Goal: Communication & Community: Ask a question

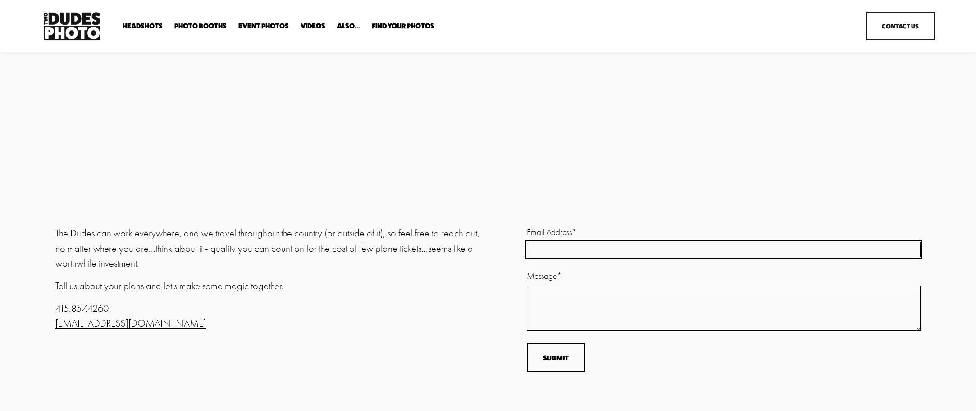
click at [585, 255] on input "Email Address *" at bounding box center [724, 249] width 394 height 15
click at [588, 253] on input "Email Address (required)" at bounding box center [724, 250] width 394 height 18
click at [597, 247] on input "Email Address (required)" at bounding box center [724, 250] width 394 height 18
click at [653, 242] on input "Email Address (required)" at bounding box center [724, 250] width 394 height 18
type input "fr"
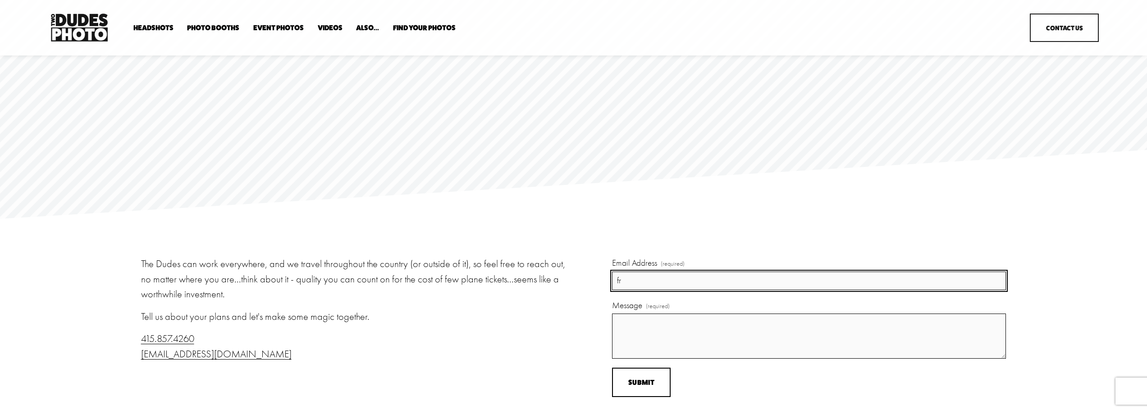
click at [795, 275] on input "fr" at bounding box center [809, 280] width 394 height 18
click at [733, 290] on input "fr" at bounding box center [809, 280] width 394 height 18
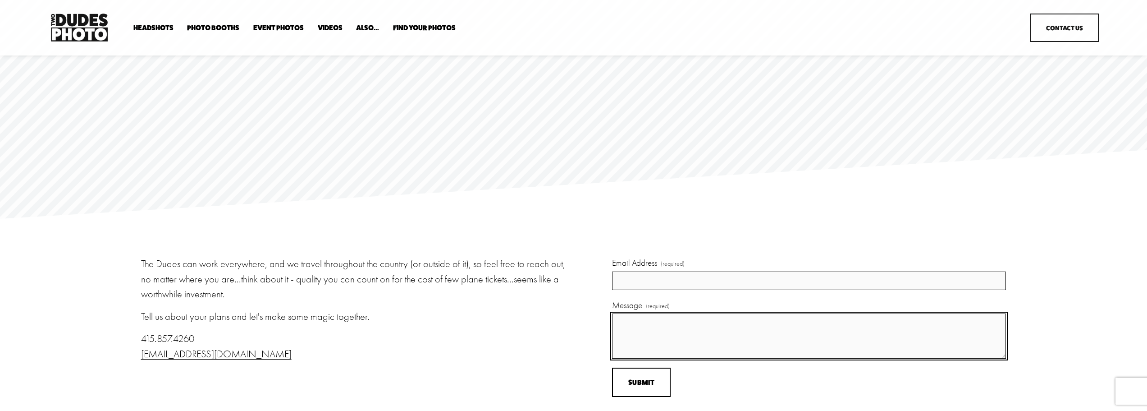
click at [713, 321] on textarea "Message (required)" at bounding box center [809, 335] width 394 height 45
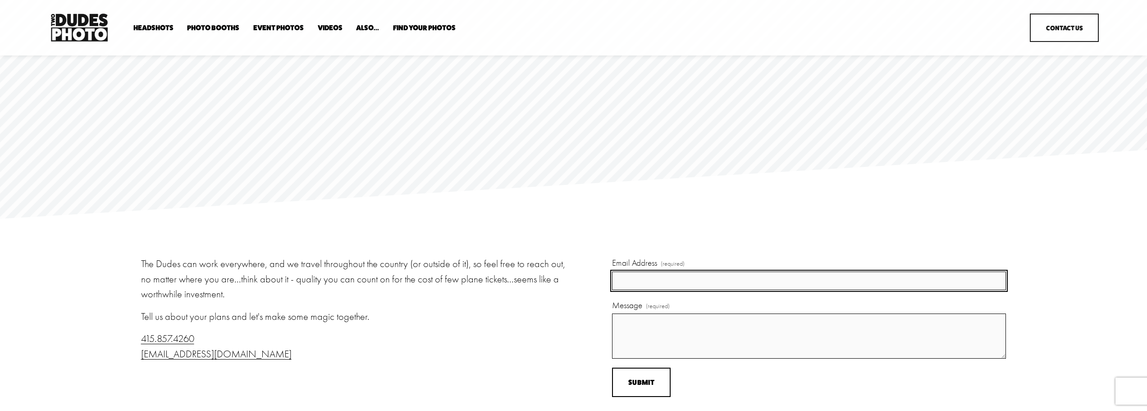
click at [713, 278] on input "Email Address (required)" at bounding box center [809, 280] width 394 height 18
type input "fraz.zia@eastbaybrainandspine.com"
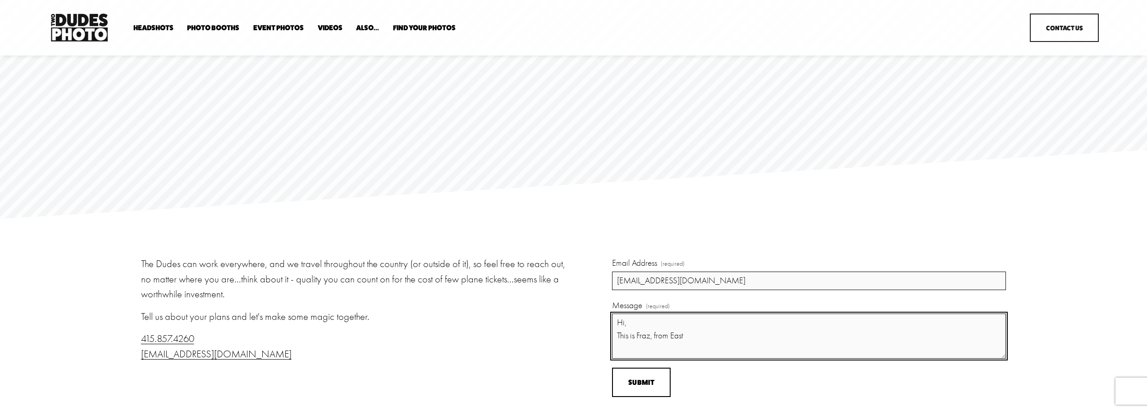
click at [653, 335] on textarea "Hi, This is Fraz, from East" at bounding box center [809, 335] width 394 height 45
click at [720, 338] on textarea "Hi, This is Fraz, Admin from East" at bounding box center [809, 335] width 394 height 45
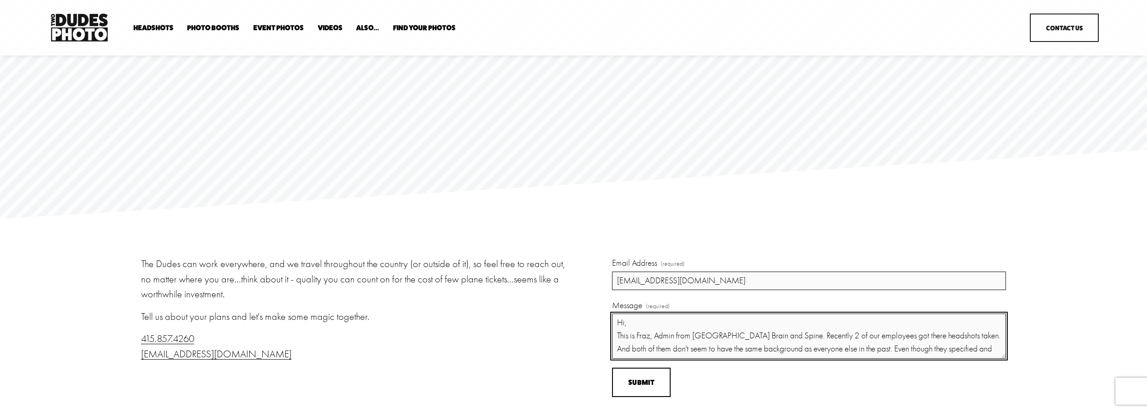
click at [871, 338] on textarea "Hi, This is Fraz, Admin from East Bay Brain and Spine. Recently 2 of our employ…" at bounding box center [809, 335] width 394 height 45
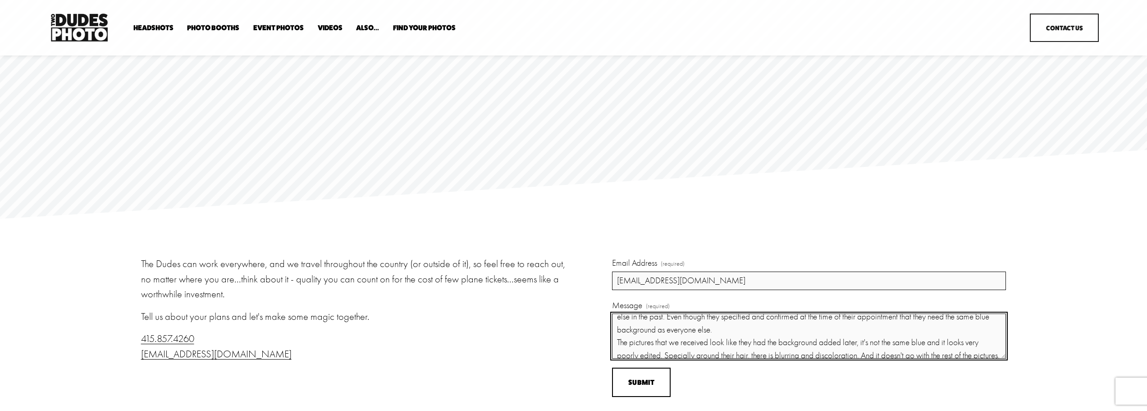
scroll to position [64, 0]
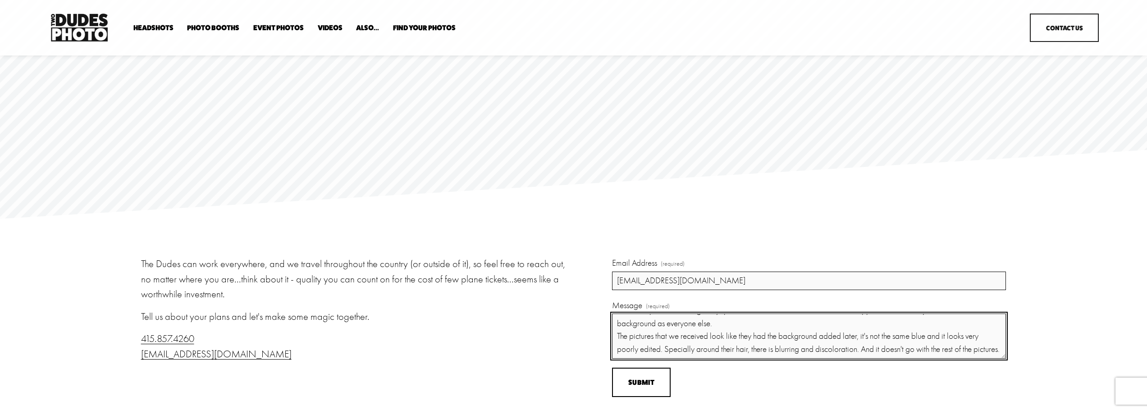
click at [841, 351] on textarea "Hi, This is Fraz, Admin from East Bay Brain and Spine. Recently 2 of our employ…" at bounding box center [809, 335] width 394 height 45
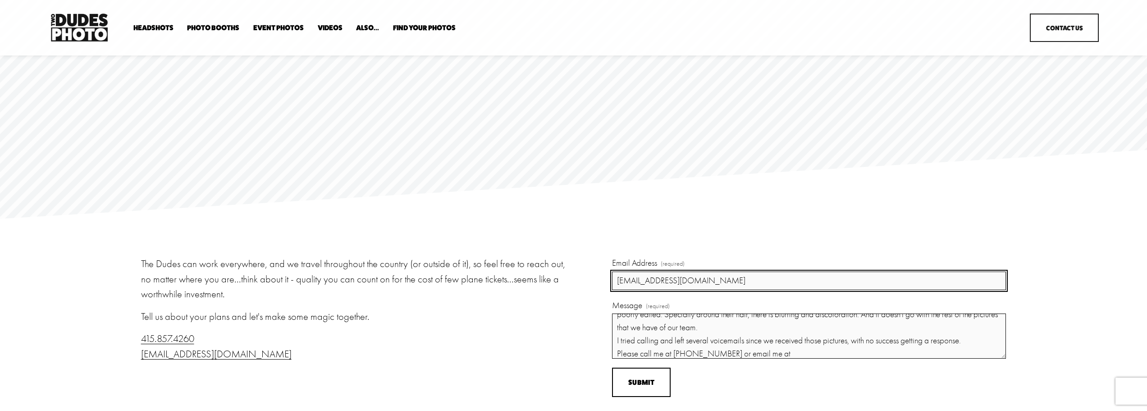
click at [673, 278] on input "fraz.zia@eastbaybrainandspine.com" at bounding box center [809, 280] width 394 height 18
click at [693, 288] on input "fraz.zia@eastbaybrainandspine.com" at bounding box center [809, 280] width 394 height 18
click at [694, 283] on input "fraz.zia@eastbaybrainandspine.com" at bounding box center [809, 280] width 394 height 18
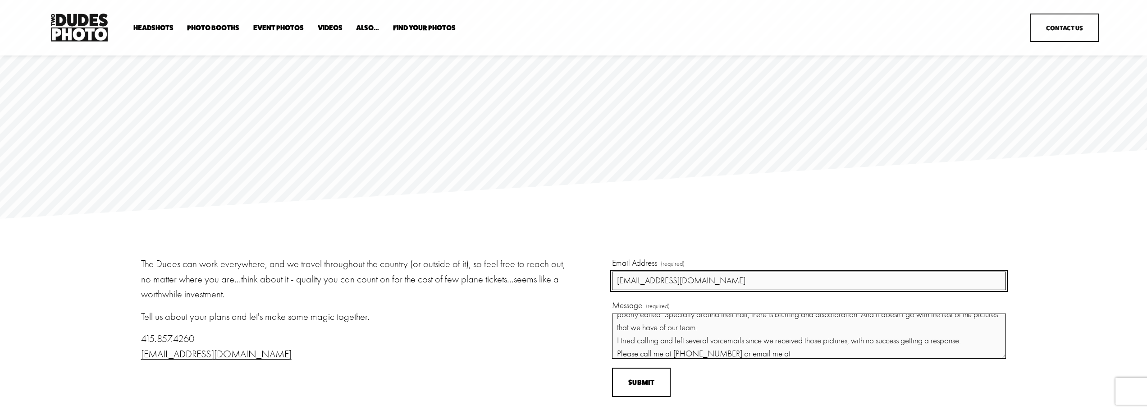
click at [694, 283] on input "fraz.zia@eastbaybrainandspine.com" at bounding box center [809, 280] width 394 height 18
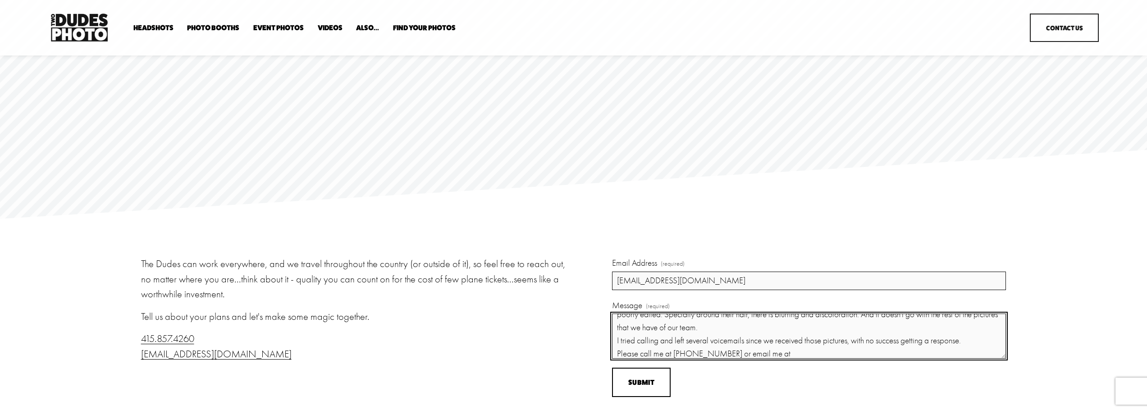
click at [792, 352] on textarea "Hi, This is Fraz, Admin from East Bay Brain and Spine. Recently 2 of our employ…" at bounding box center [809, 335] width 394 height 45
paste textarea "fraz.zia@eastbaybrainandspine.com"
click at [863, 350] on textarea "Hi, This is Fraz, Admin from East Bay Brain and Spine. Recently 2 of our employ…" at bounding box center [809, 335] width 394 height 45
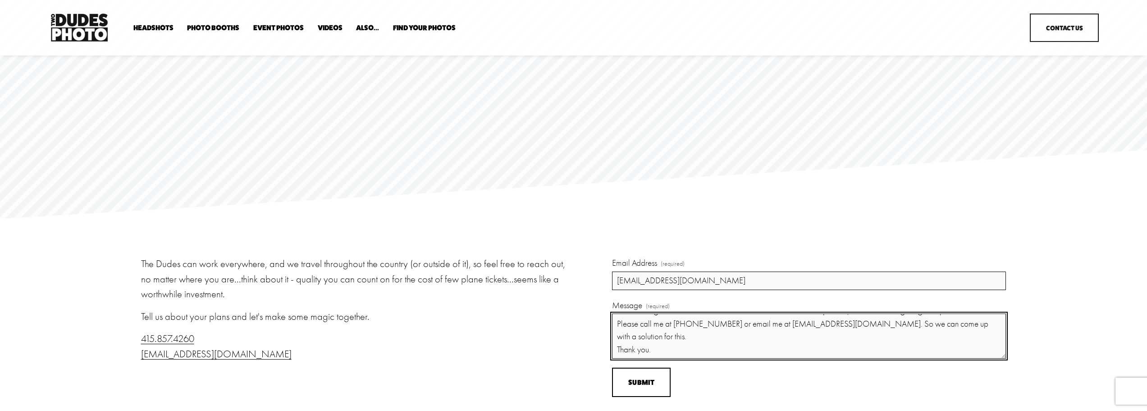
click at [746, 327] on textarea "Hi, This is Fraz, Admin from East Bay Brain and Spine. Recently 2 of our employ…" at bounding box center [809, 335] width 394 height 45
click at [742, 340] on textarea "Hi, This is Fraz, Admin from East Bay Brain and Spine. Recently 2 of our employ…" at bounding box center [809, 335] width 394 height 45
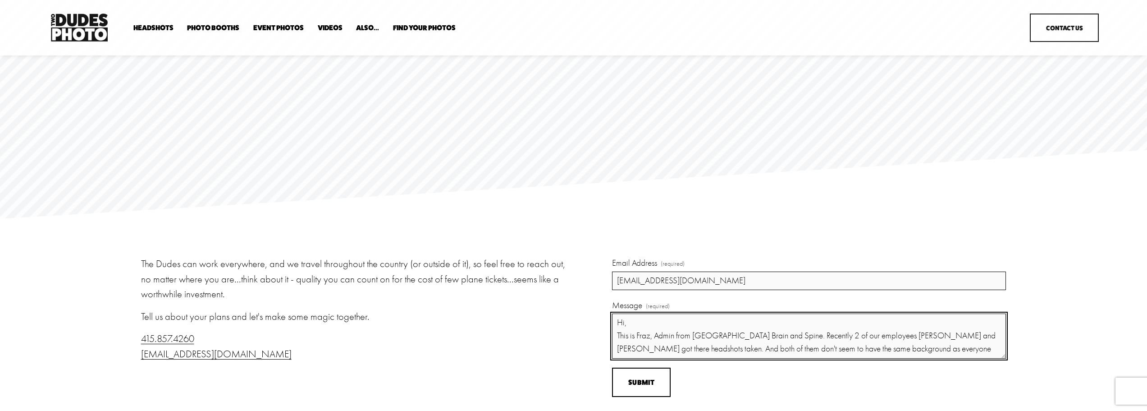
drag, startPoint x: 635, startPoint y: 337, endPoint x: 601, endPoint y: 339, distance: 34.3
click at [601, 339] on div "The Dudes can work everywhere, and we travel throughout the country (or outside…" at bounding box center [573, 359] width 1147 height 207
click at [631, 334] on textarea "Hi, Fraz, Admin from East Bay Brain and Spine. Recently 2 of our employees Brit…" at bounding box center [809, 335] width 394 height 45
click at [633, 349] on textarea "Hi, Fraz here, Admin from East Bay Brain and Spine. Recently 2 of our employees…" at bounding box center [809, 335] width 394 height 45
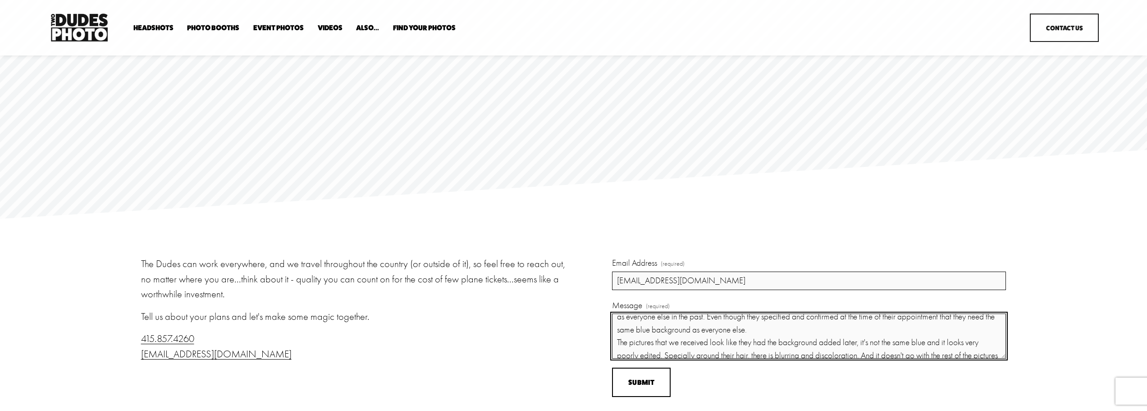
click at [662, 334] on textarea "Hi, Fraz here, Admin from East Bay Brain and Spine. Recently 2 of our employees…" at bounding box center [809, 335] width 394 height 45
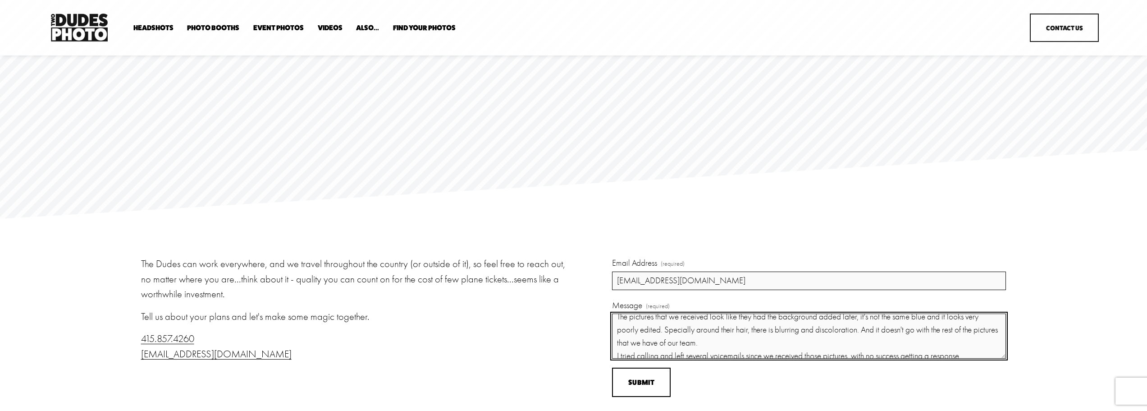
scroll to position [116, 0]
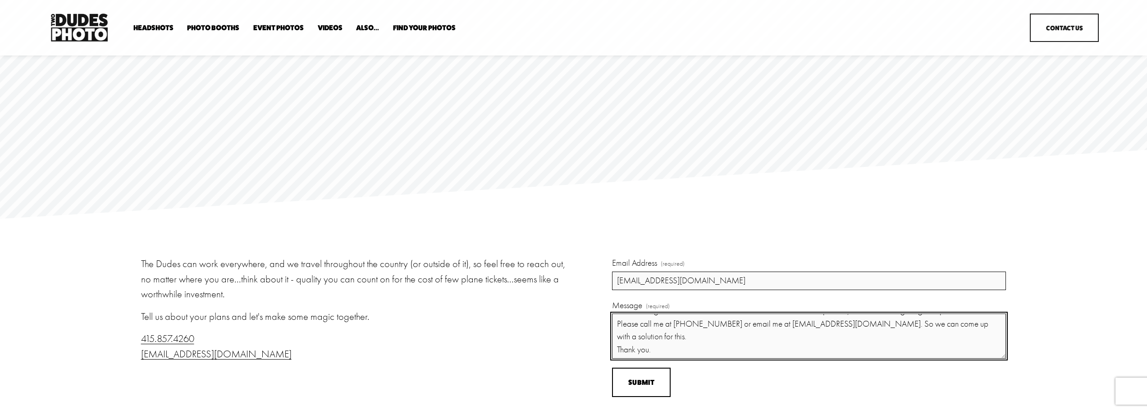
click at [703, 342] on textarea "Hi, Fraz here, Admin from East Bay Brain and Spine. Recently 2 of our employees…" at bounding box center [809, 335] width 394 height 45
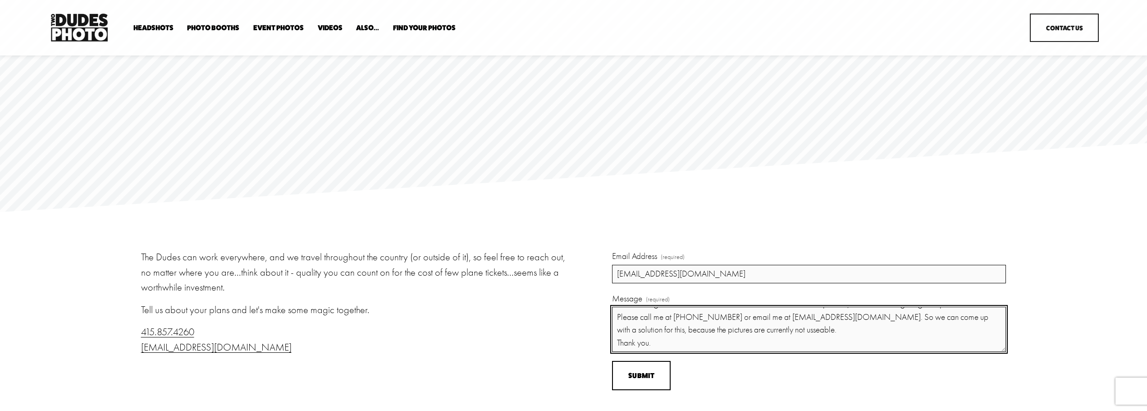
scroll to position [45, 0]
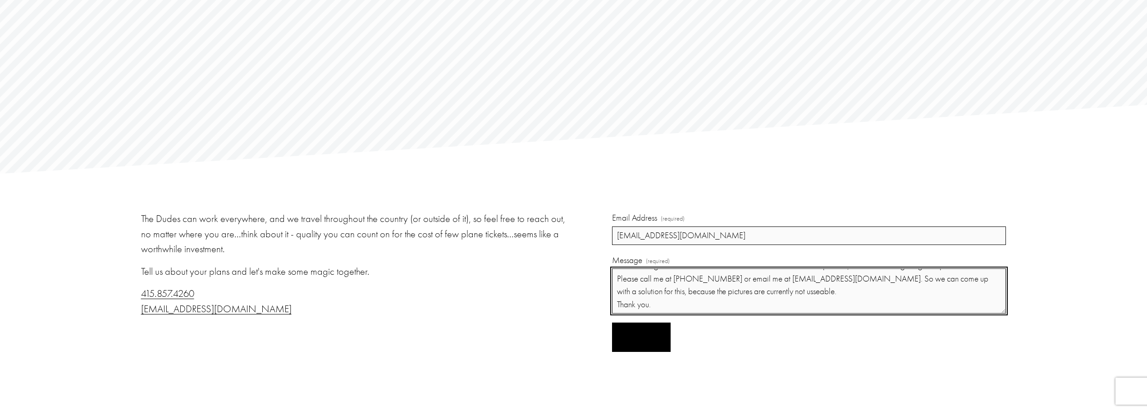
type textarea "Hi, Fraz here, Admin from East Bay Brain and Spine. Recently 2 of our employees…"
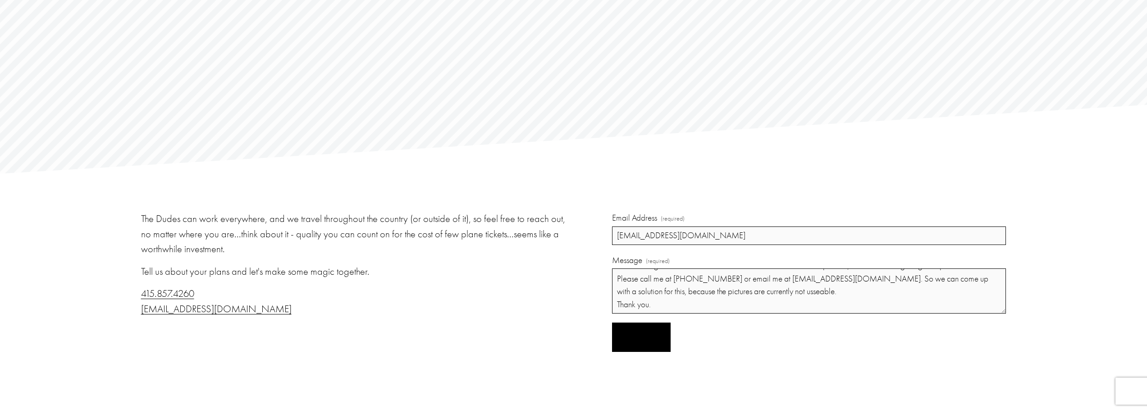
click at [639, 341] on span "Submit" at bounding box center [641, 337] width 26 height 9
